Goal: Information Seeking & Learning: Find specific page/section

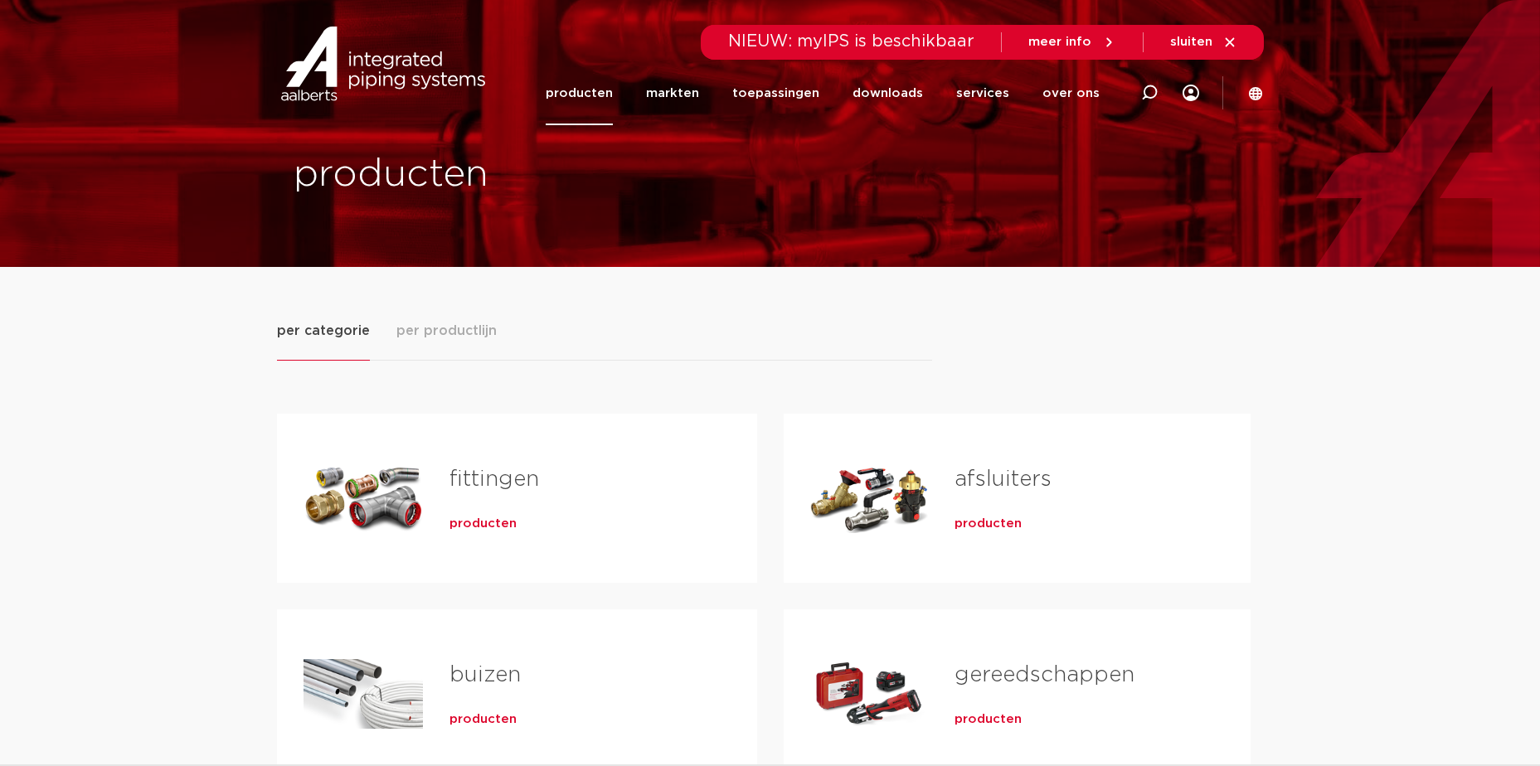
click at [469, 479] on link "fittingen" at bounding box center [495, 480] width 90 height 22
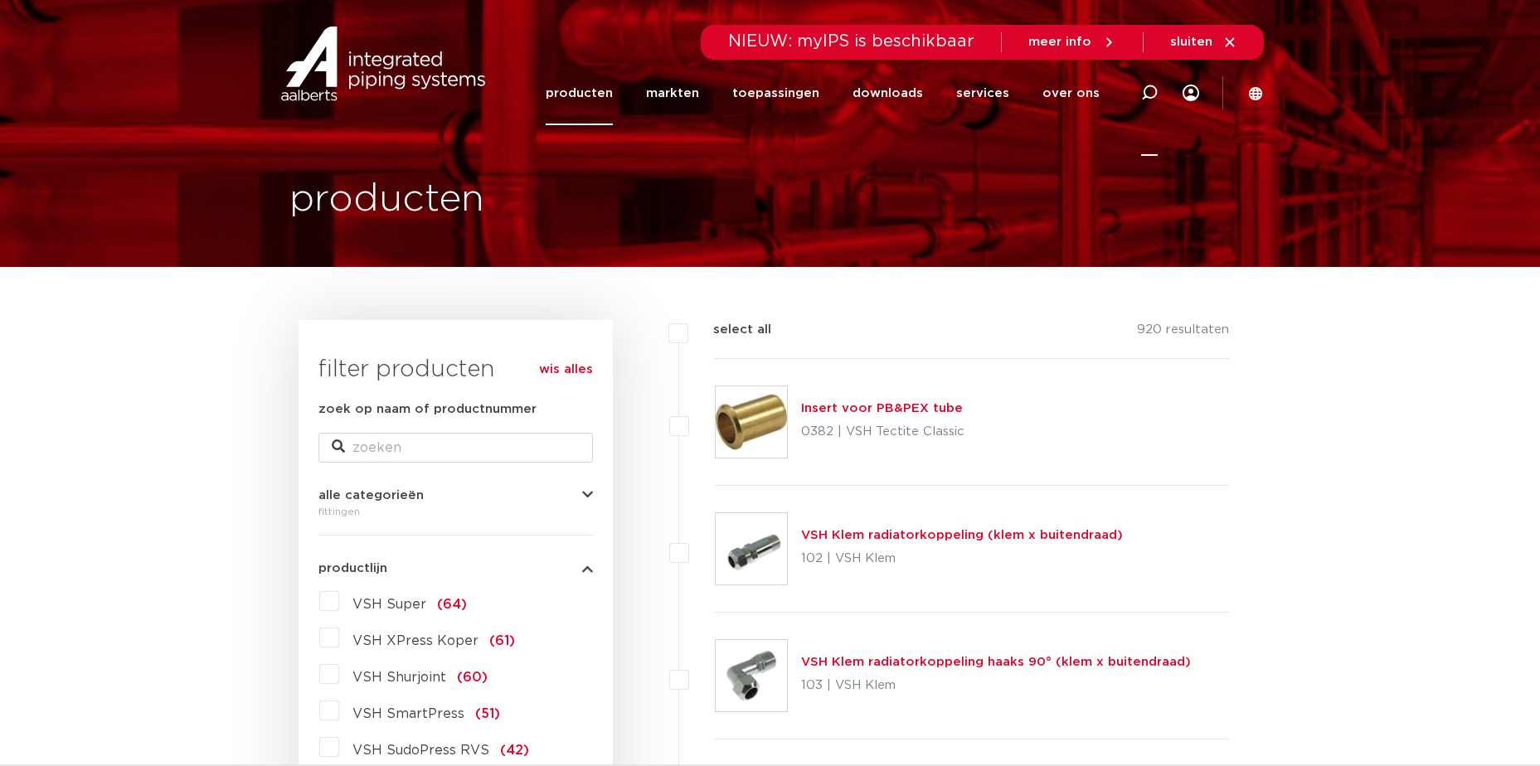
click at [1150, 90] on icon at bounding box center [1149, 93] width 17 height 17
type input "koffer"
click button "Zoeken" at bounding box center [0, 0] width 0 height 0
